Goal: Find specific page/section: Find specific page/section

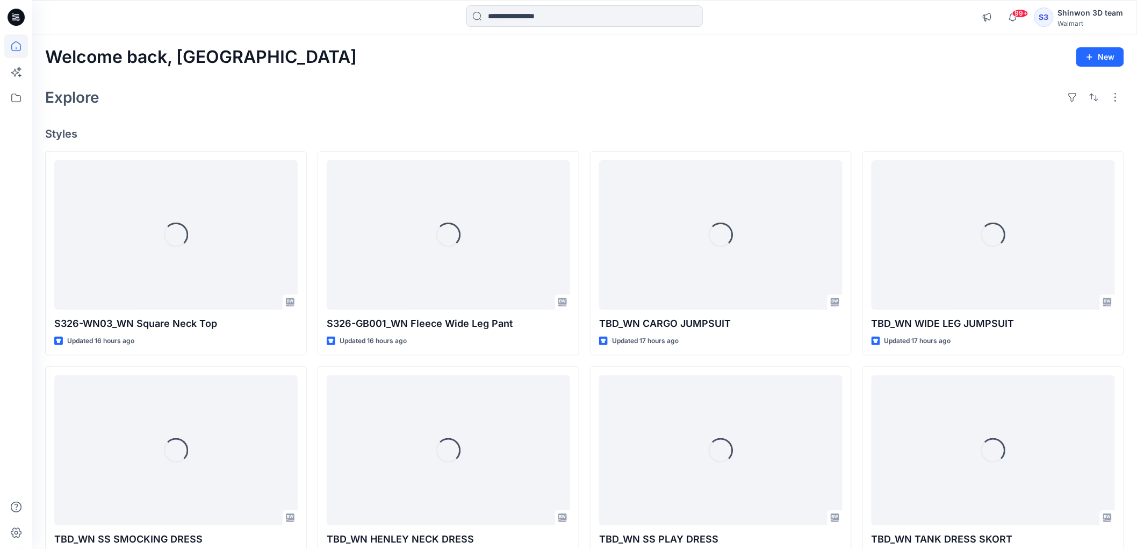
click at [539, 23] on input at bounding box center [584, 15] width 236 height 21
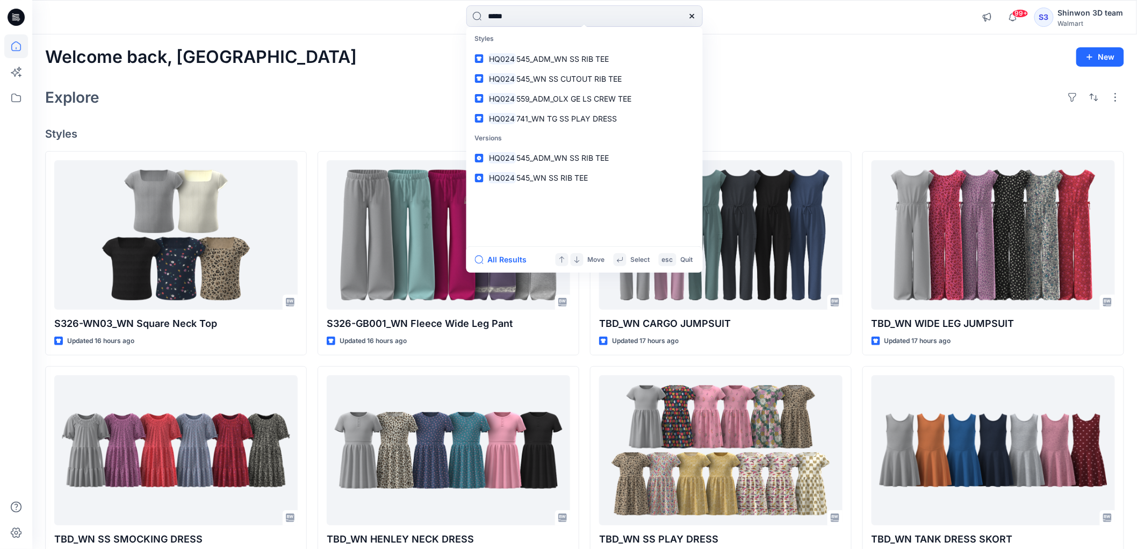
type input "*****"
click at [221, 121] on div "Welcome back, Shinwon New Explore Styles S326-WN03_WN Square Neck Top Updated 1…" at bounding box center [584, 435] width 1105 height 803
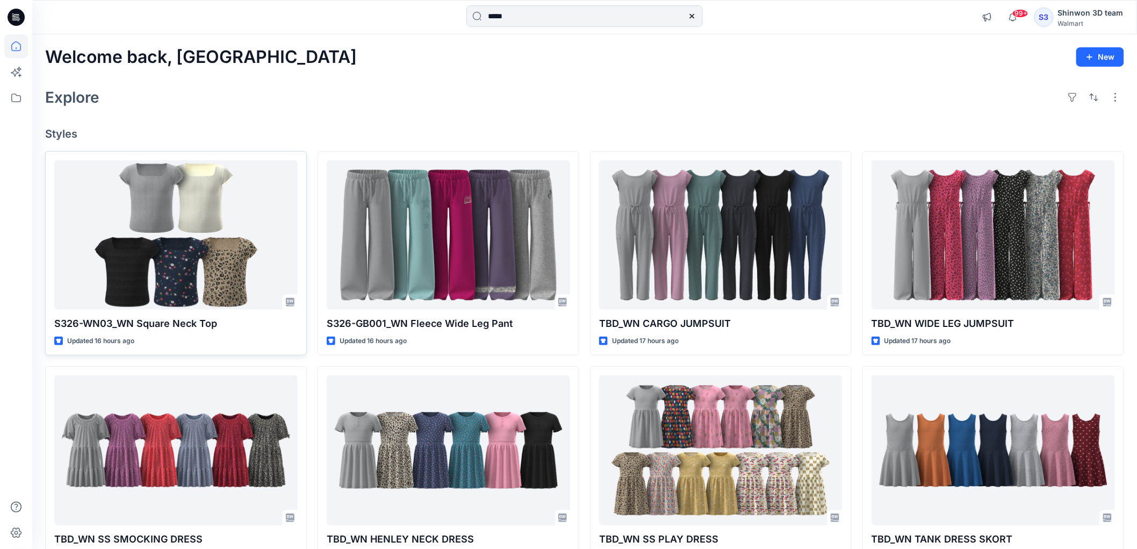
click at [212, 233] on div at bounding box center [175, 234] width 243 height 149
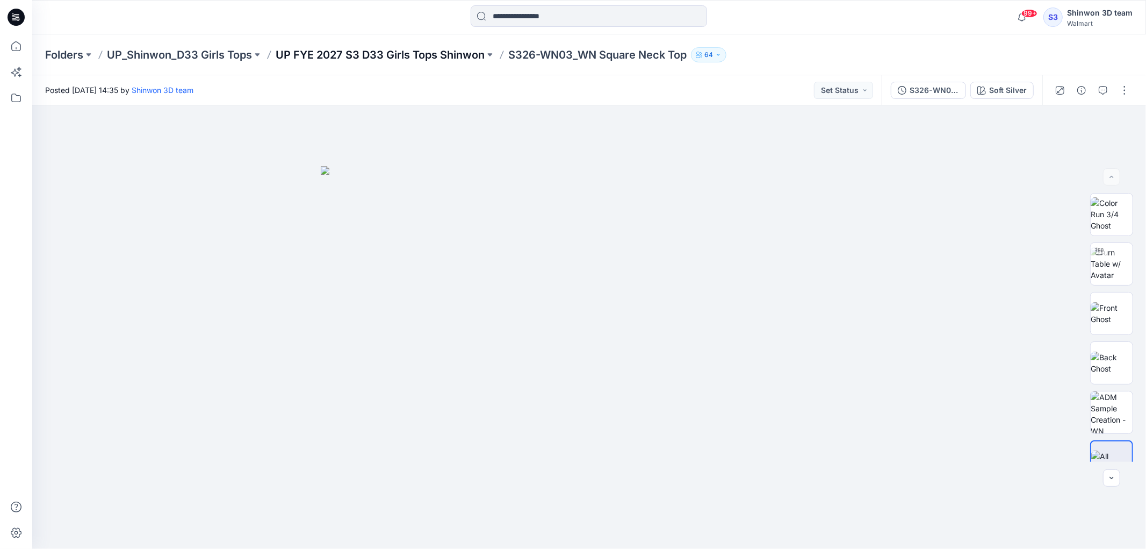
click at [450, 54] on p "UP FYE 2027 S3 D33 Girls Tops Shinwon" at bounding box center [380, 54] width 209 height 15
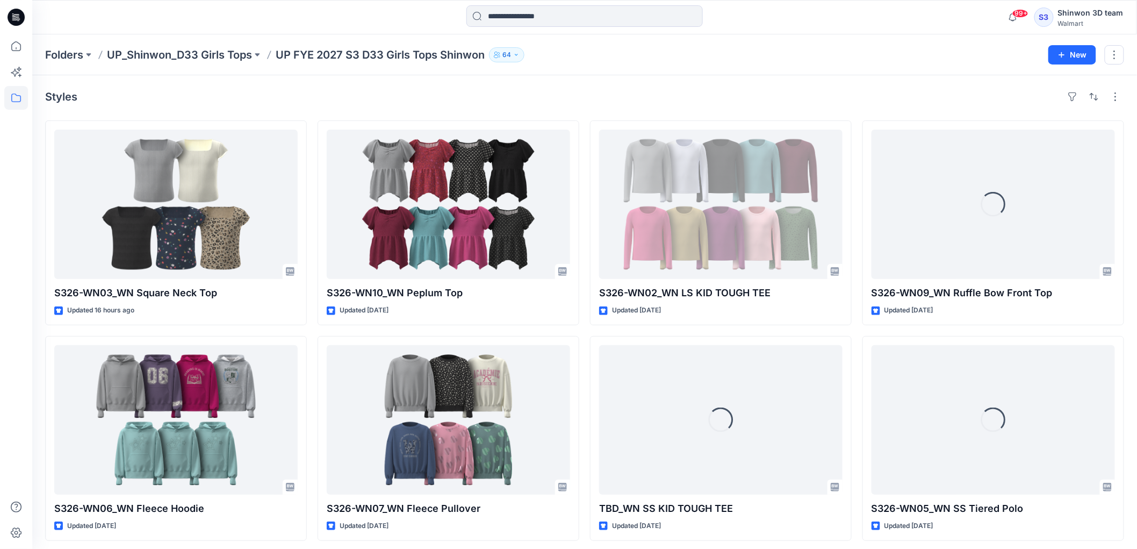
click at [190, 55] on p "UP_Shinwon_D33 Girls Tops" at bounding box center [179, 54] width 145 height 15
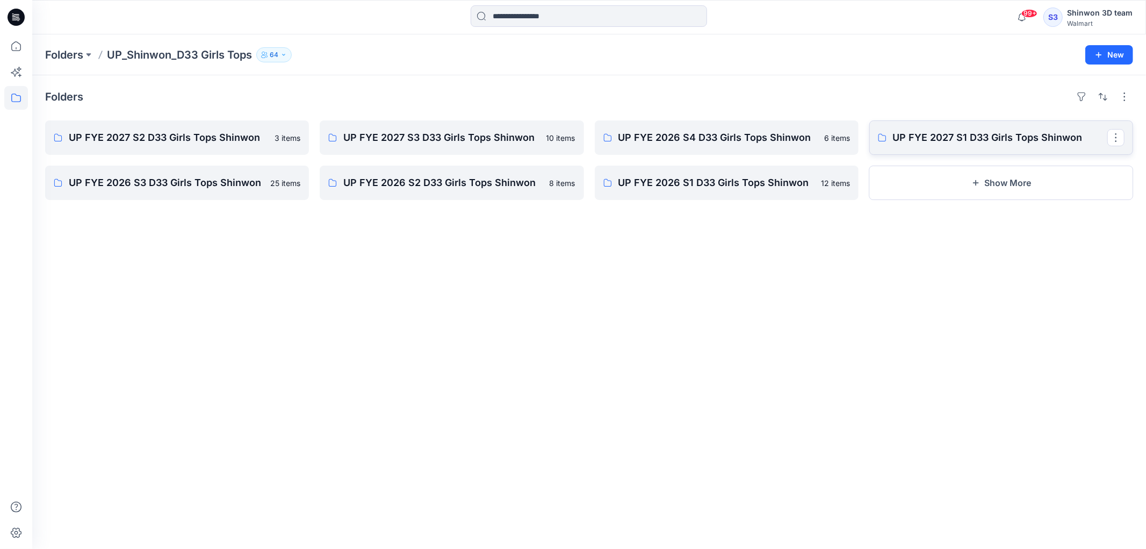
click at [966, 140] on p "UP FYE 2027 S1 D33 Girls Tops Shinwon" at bounding box center [1000, 137] width 214 height 15
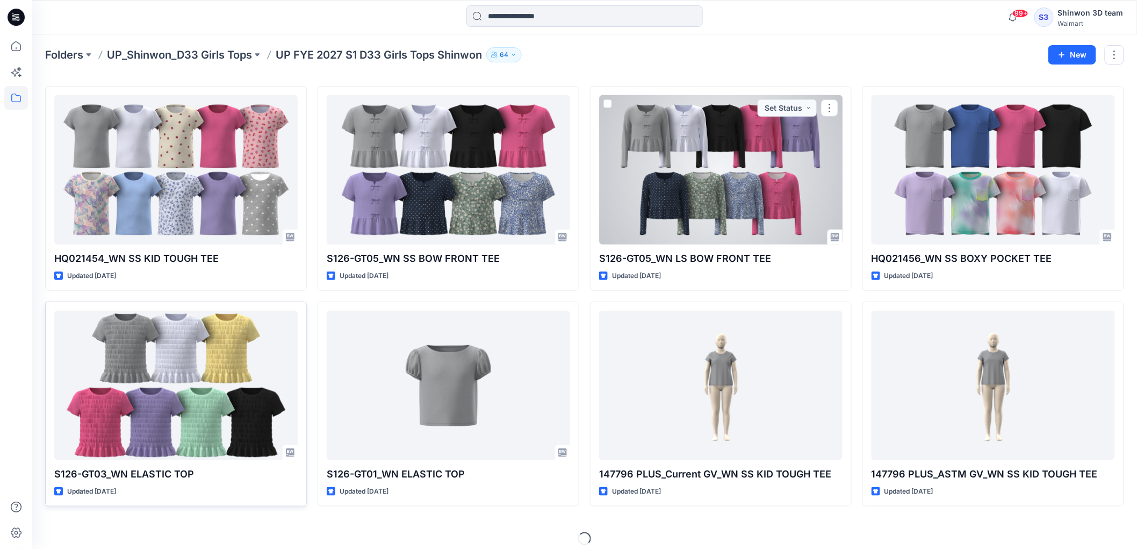
scroll to position [259, 0]
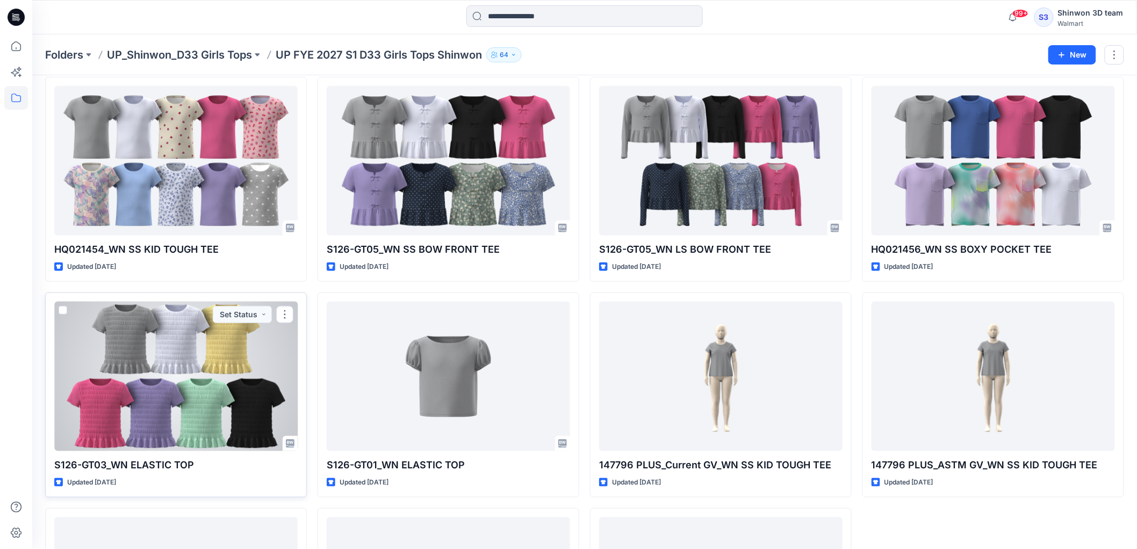
click at [218, 399] on div at bounding box center [175, 375] width 243 height 149
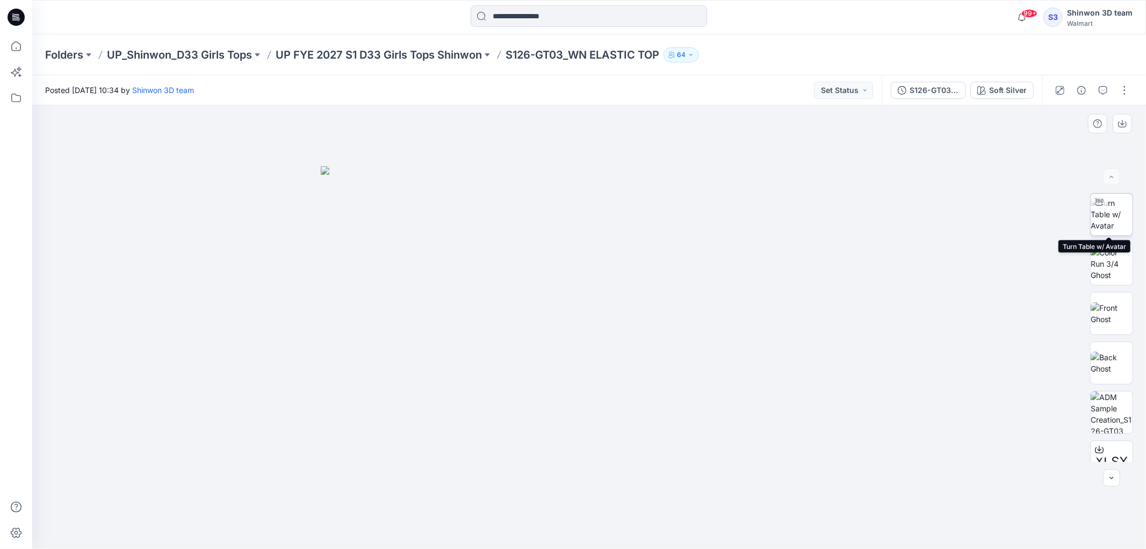
click at [1116, 211] on img at bounding box center [1112, 214] width 42 height 34
drag, startPoint x: 708, startPoint y: 524, endPoint x: 724, endPoint y: 527, distance: 17.0
click at [724, 527] on icon at bounding box center [590, 516] width 325 height 40
click at [905, 89] on icon "button" at bounding box center [902, 90] width 9 height 9
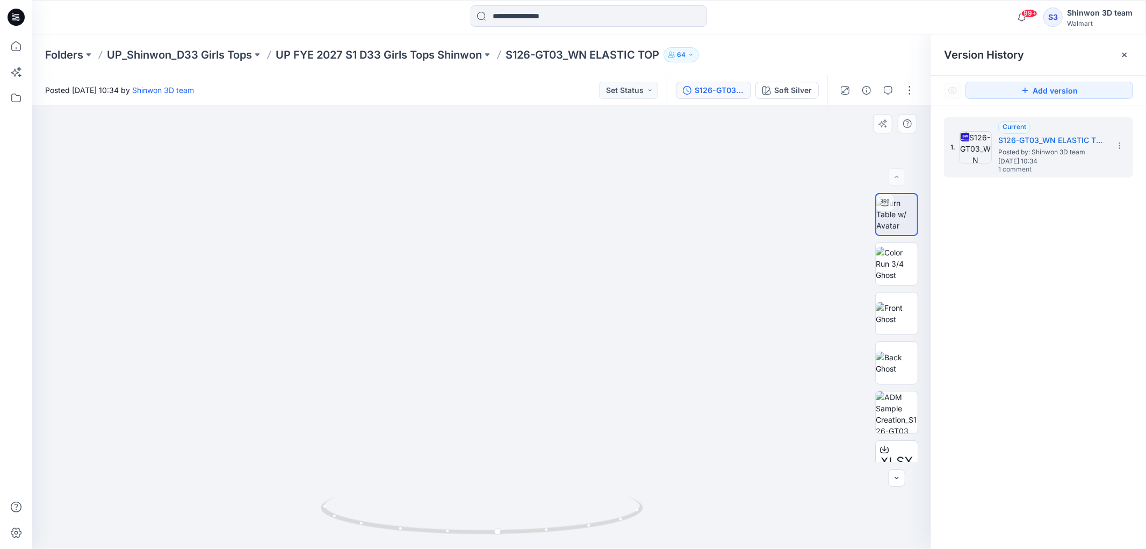
drag, startPoint x: 268, startPoint y: 517, endPoint x: 296, endPoint y: 541, distance: 37.4
click at [268, 517] on img at bounding box center [481, 183] width 1017 height 730
